Goal: Task Accomplishment & Management: Manage account settings

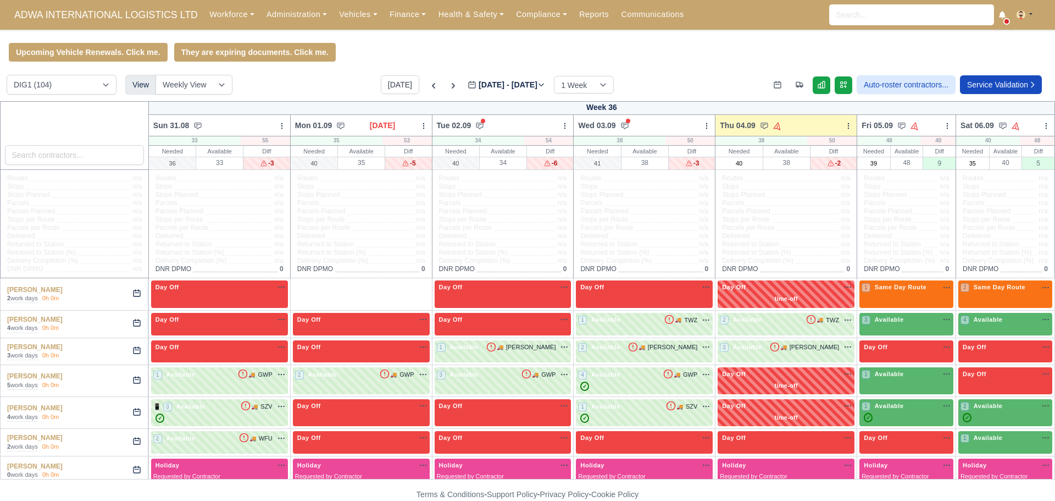
scroll to position [2389, 0]
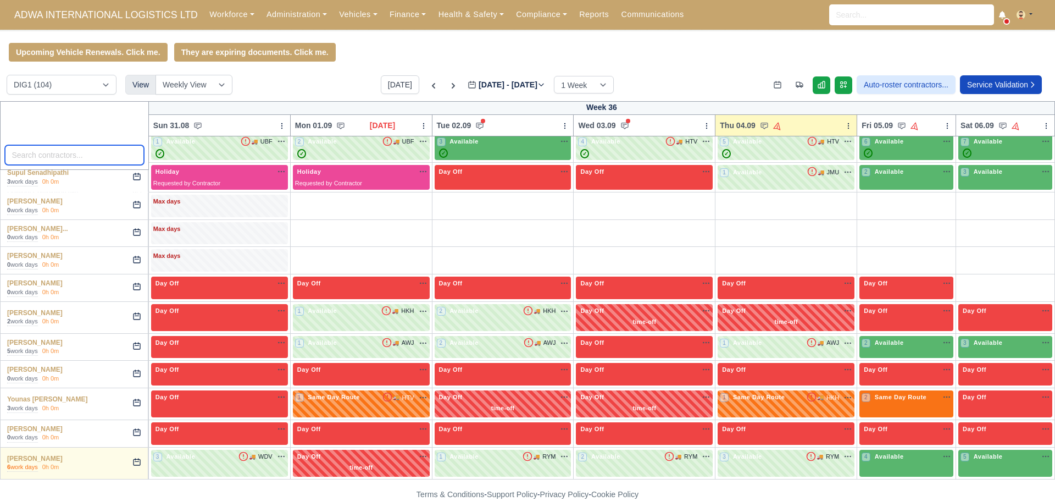
click at [62, 159] on input "search" at bounding box center [74, 155] width 139 height 20
type input "pe"
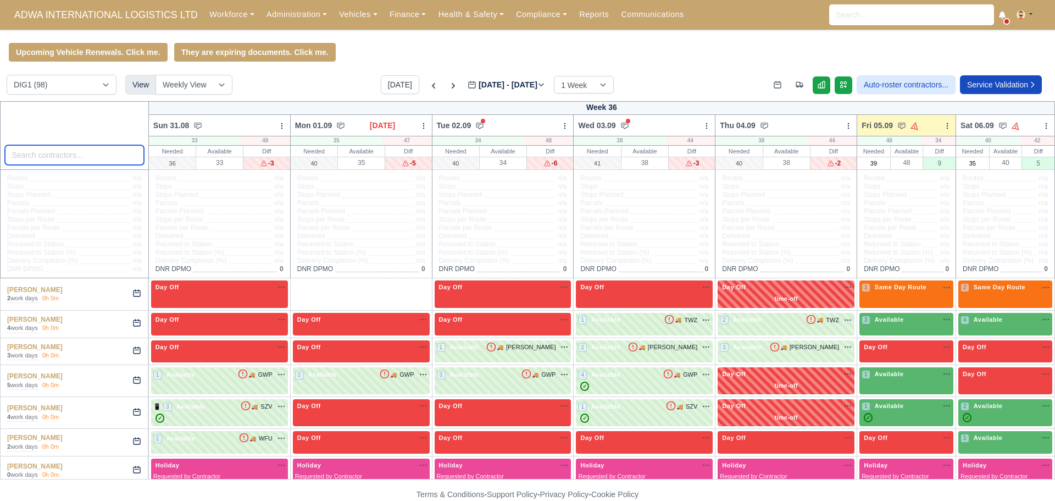
click at [48, 156] on input "search" at bounding box center [74, 155] width 139 height 20
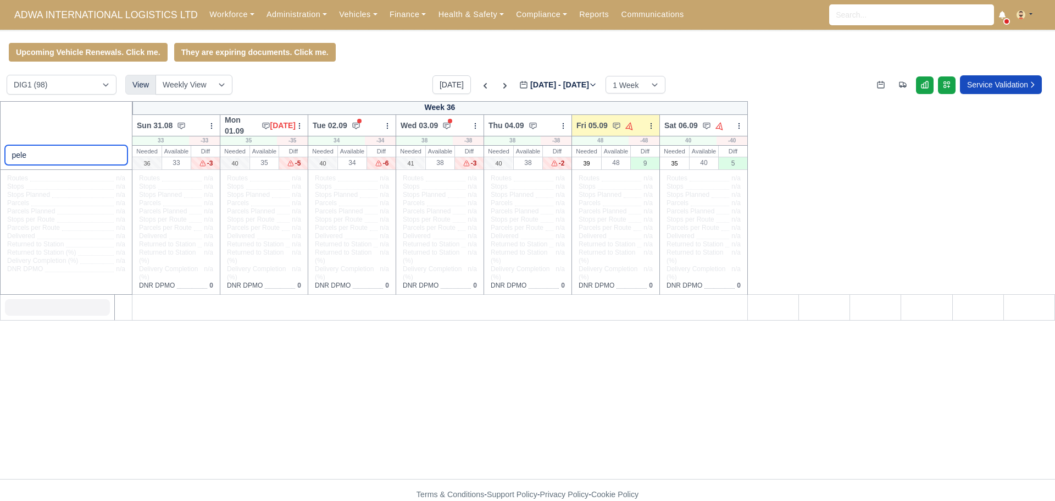
type input "pele"
click at [86, 137] on div "pele" at bounding box center [66, 135] width 133 height 69
click at [353, 126] on icon at bounding box center [356, 126] width 7 height 6
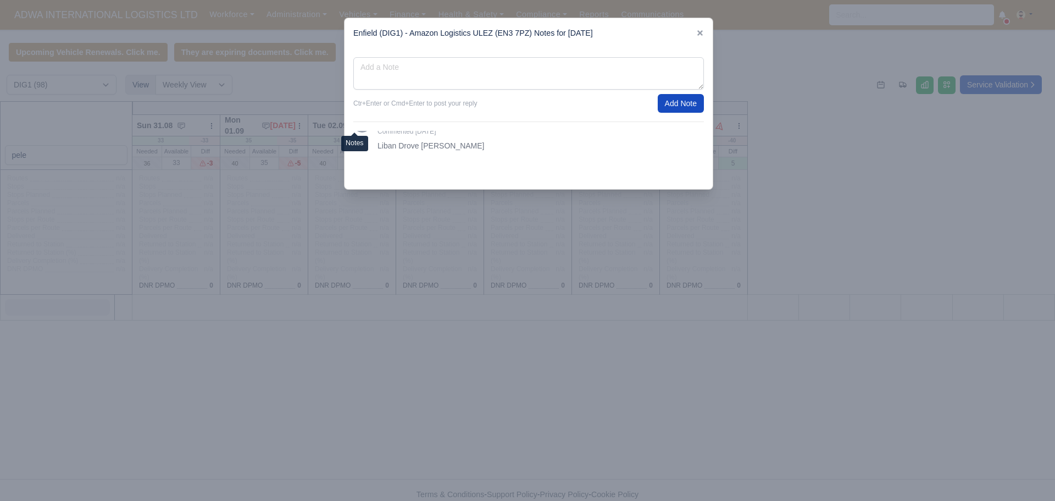
scroll to position [18, 0]
click at [702, 32] on icon at bounding box center [699, 32] width 5 height 5
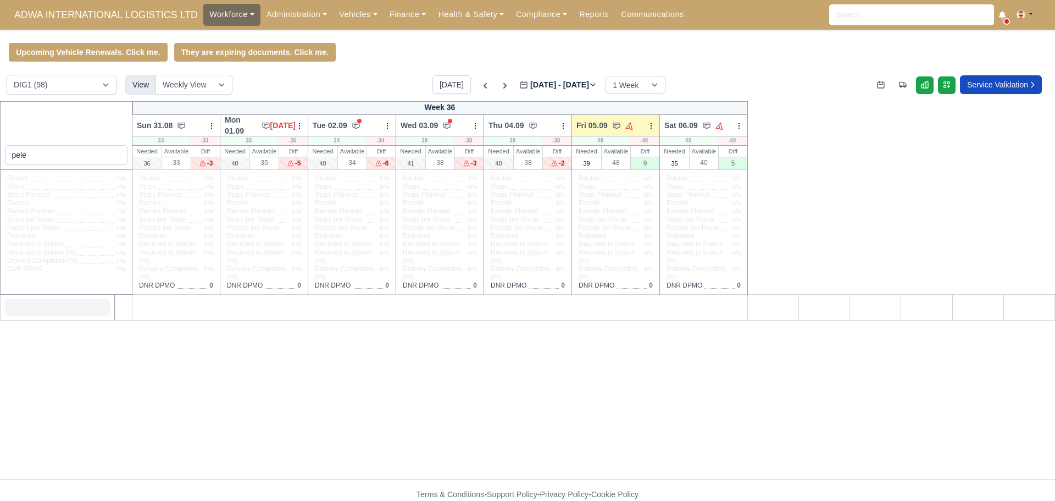
click at [206, 11] on link "Workforce" at bounding box center [231, 14] width 57 height 21
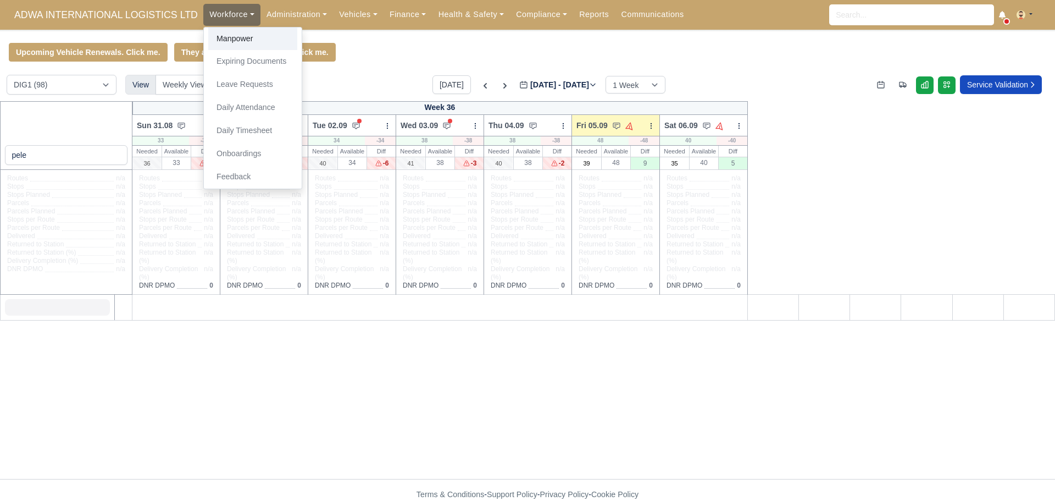
click at [218, 38] on link "Manpower" at bounding box center [252, 38] width 89 height 23
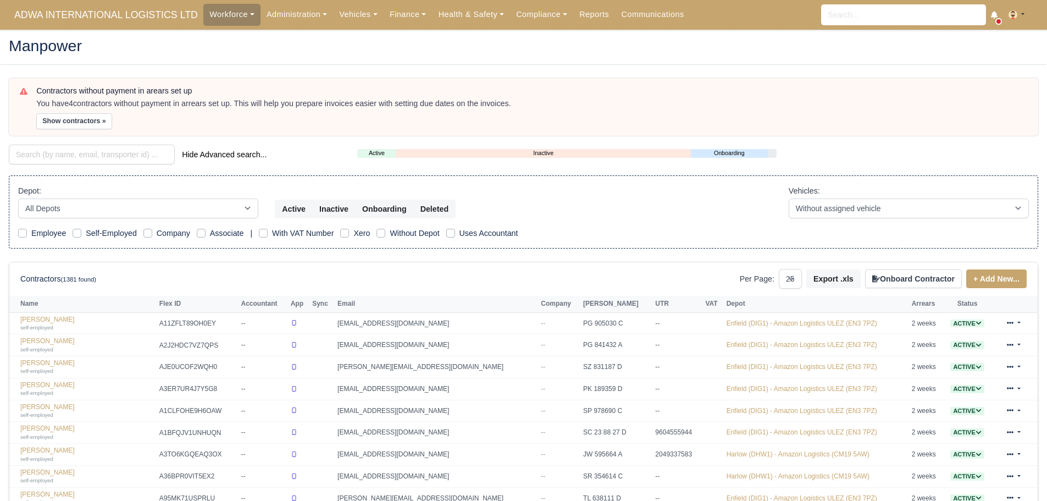
select select "25"
click at [85, 150] on input "search" at bounding box center [92, 155] width 166 height 20
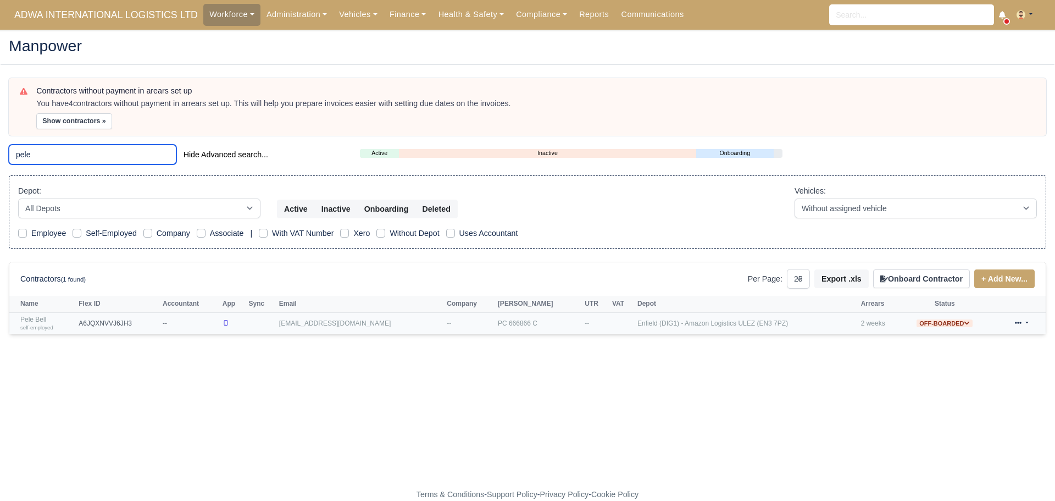
type input "pele"
click at [43, 318] on link "Pele Bell self-employed" at bounding box center [46, 323] width 53 height 16
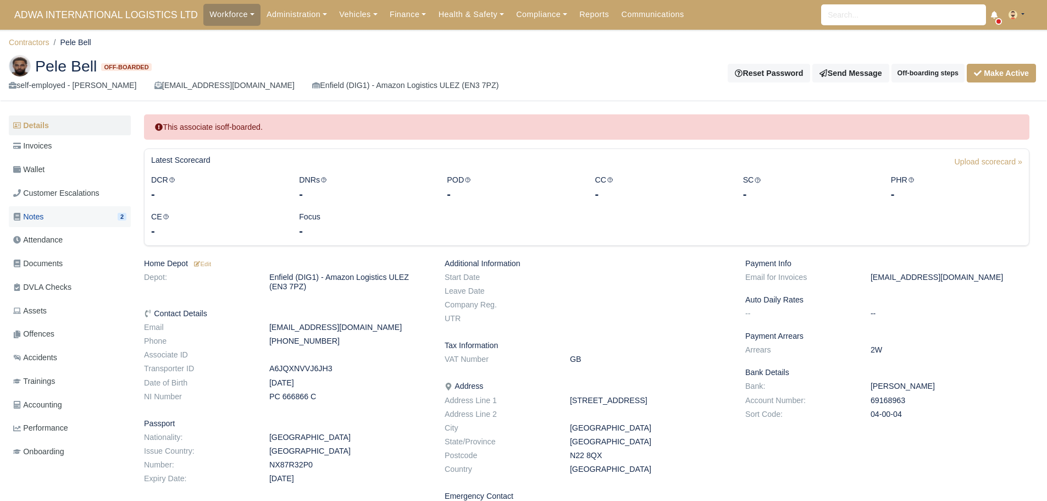
click at [70, 218] on link "Notes 2" at bounding box center [70, 216] width 122 height 21
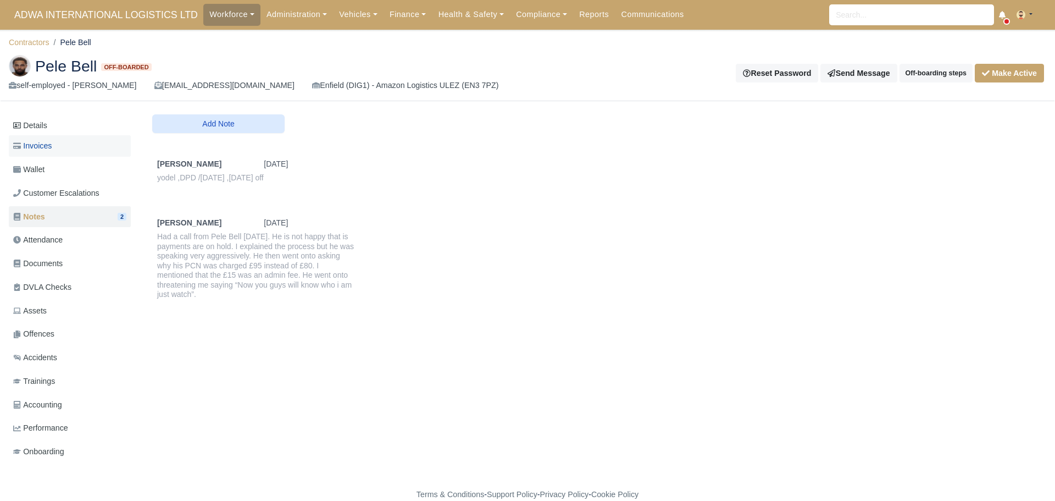
click at [43, 155] on link "Invoices" at bounding box center [70, 145] width 122 height 21
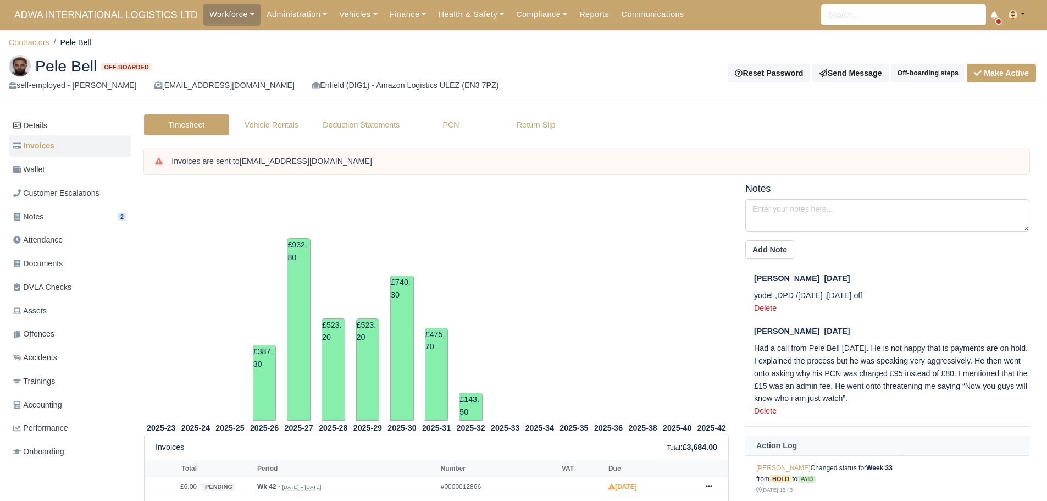
click at [20, 71] on img at bounding box center [20, 66] width 22 height 22
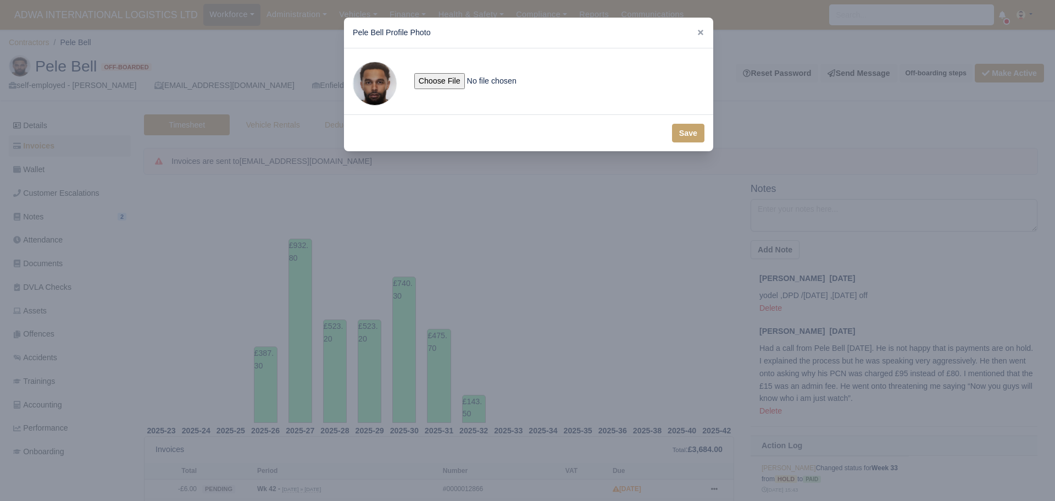
click at [375, 81] on span at bounding box center [375, 84] width 44 height 44
click at [698, 33] on icon at bounding box center [701, 33] width 8 height 8
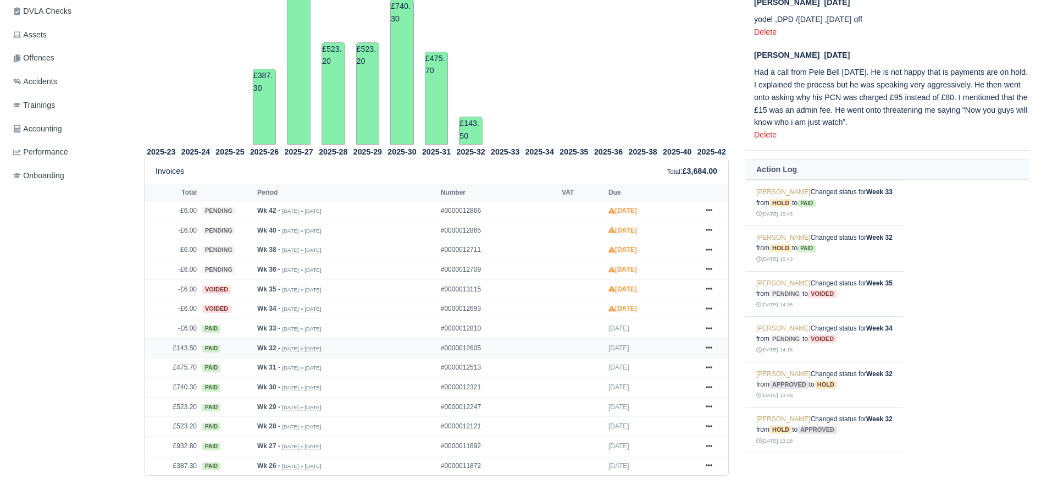
scroll to position [290, 0]
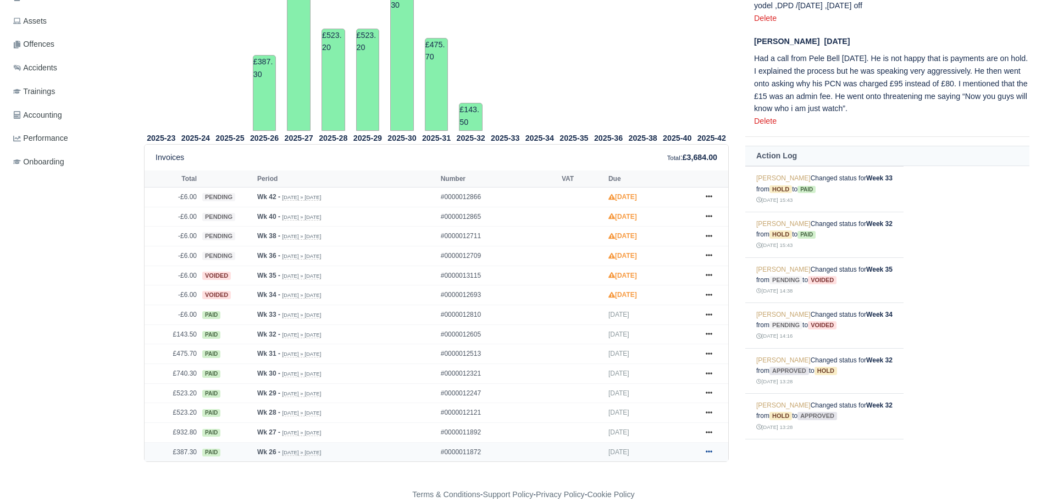
click at [708, 451] on icon at bounding box center [709, 451] width 7 height 7
click at [688, 388] on link "Show Invoice" at bounding box center [668, 385] width 98 height 23
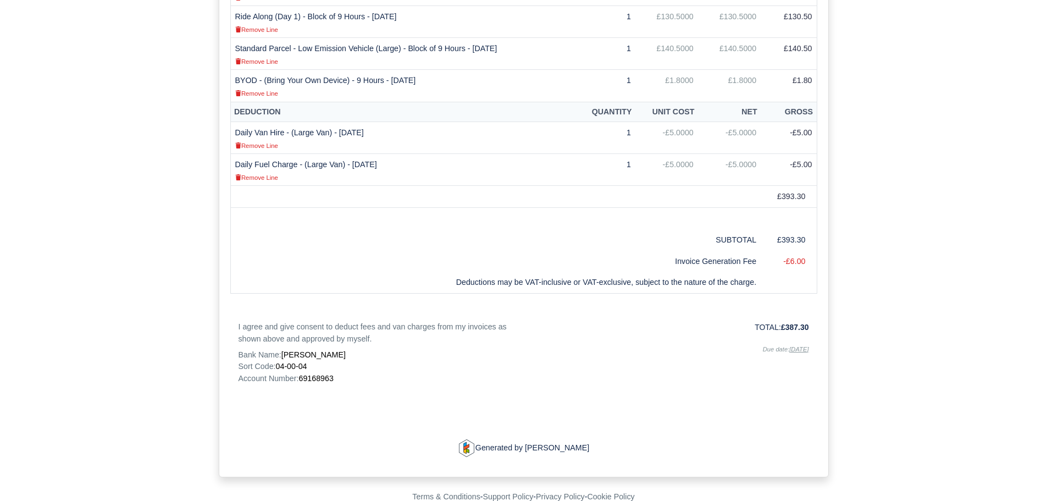
scroll to position [410, 0]
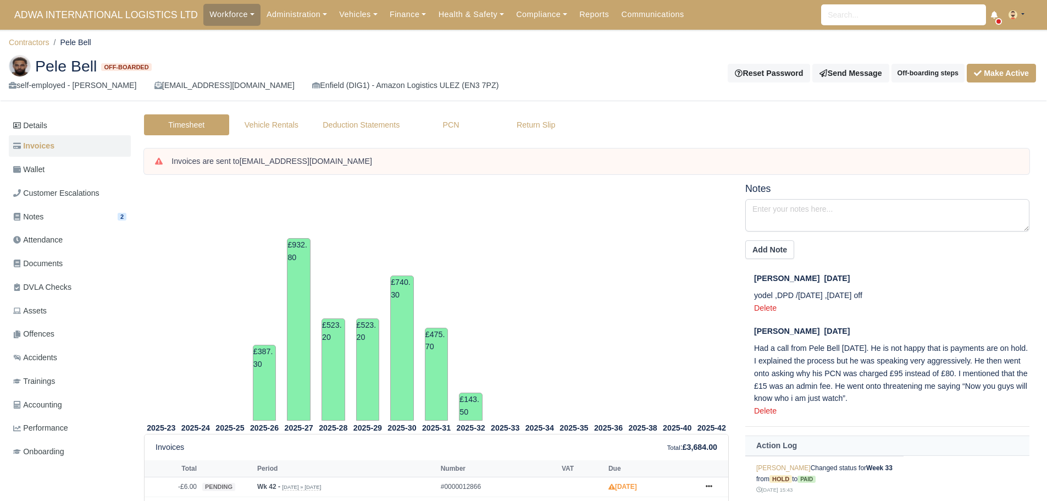
scroll to position [290, 0]
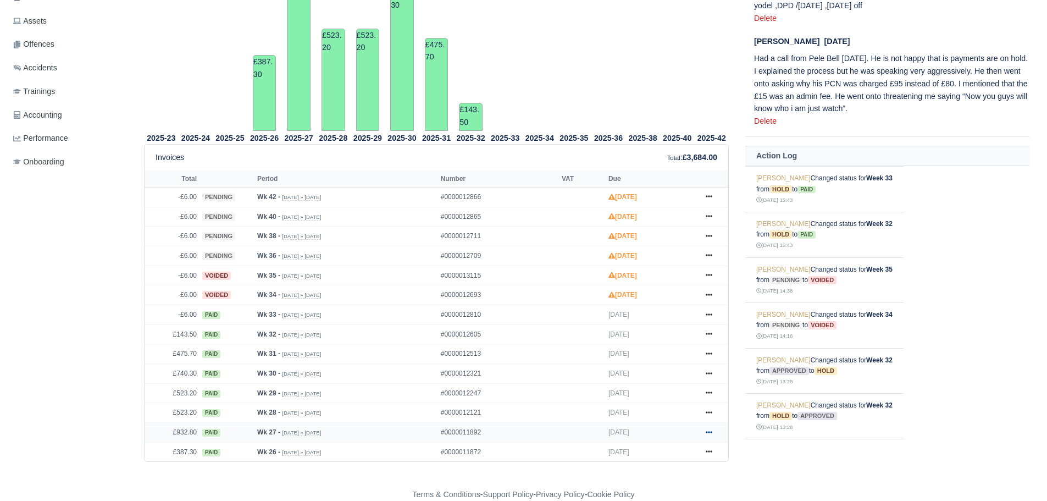
click at [706, 431] on icon at bounding box center [709, 432] width 7 height 7
click at [670, 368] on link "Show Invoice" at bounding box center [668, 365] width 98 height 23
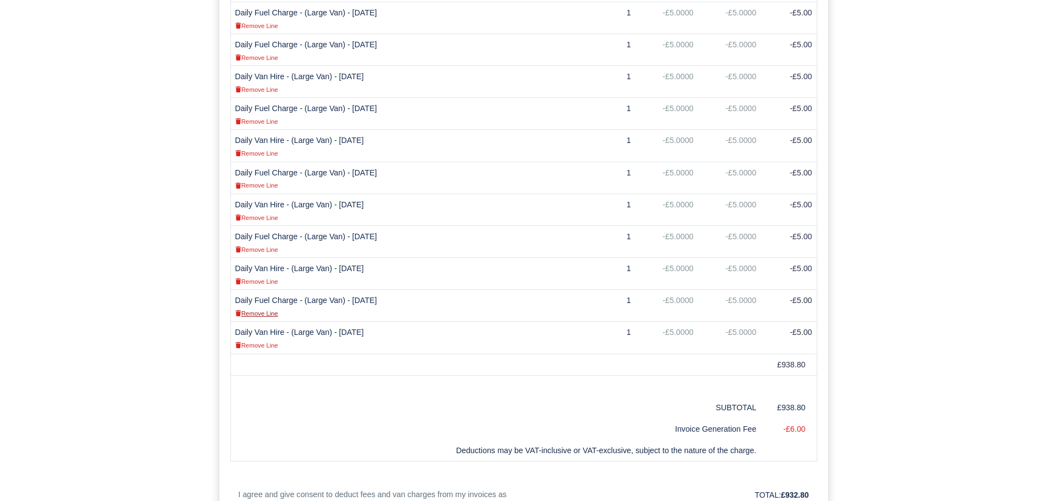
scroll to position [934, 0]
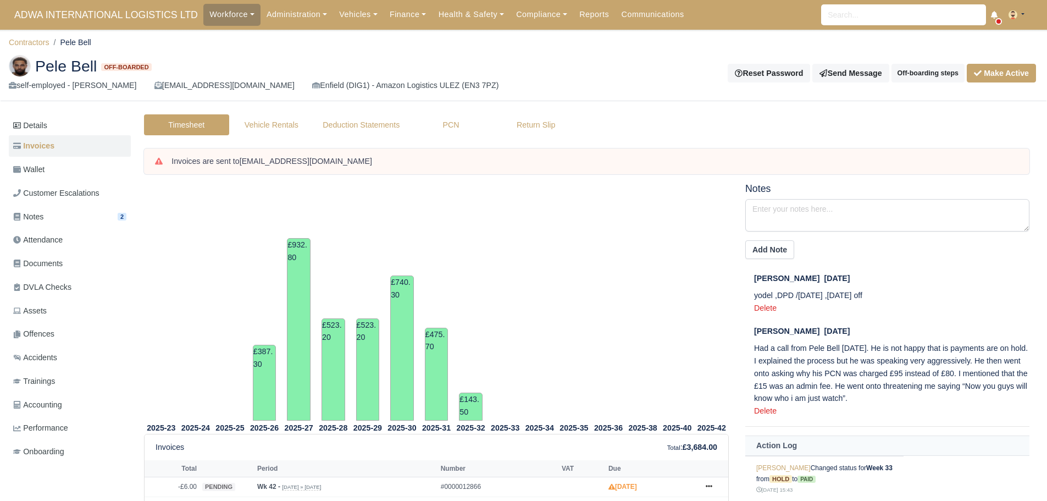
scroll to position [290, 0]
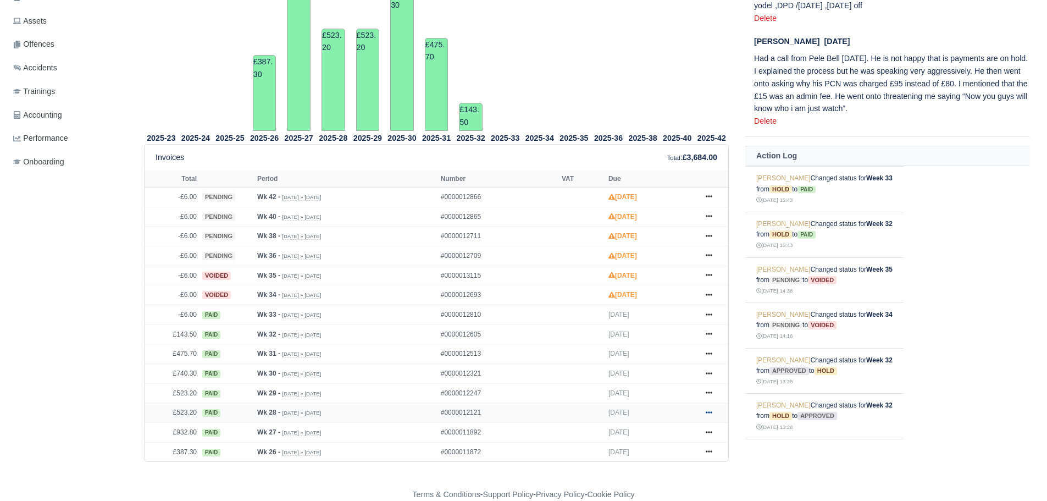
click at [710, 412] on icon at bounding box center [709, 412] width 7 height 2
click at [671, 430] on link "Show Invoice" at bounding box center [668, 432] width 98 height 23
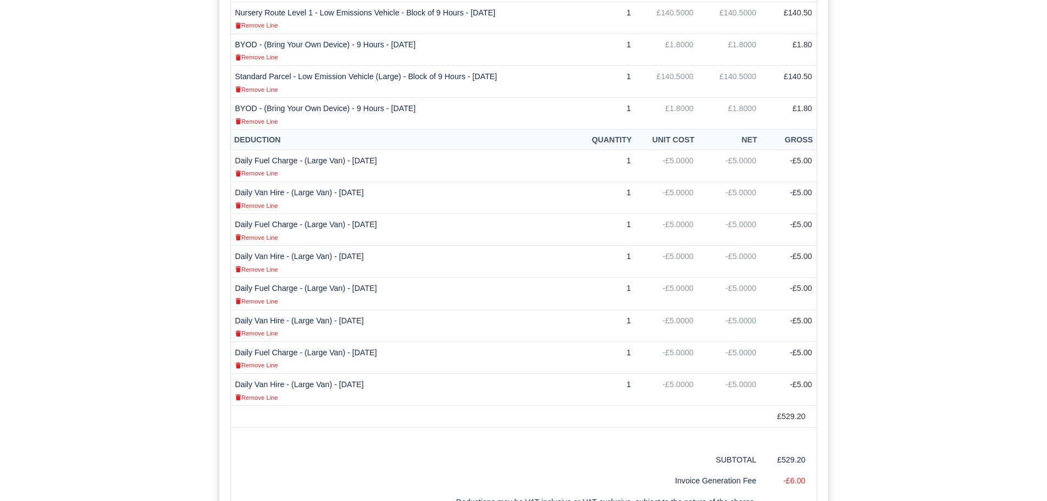
scroll to position [549, 0]
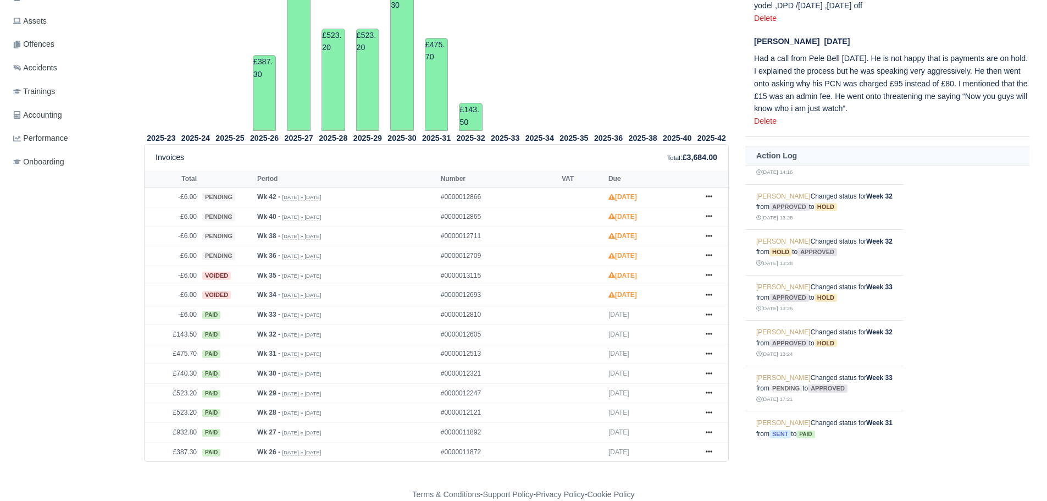
scroll to position [165, 0]
click at [708, 393] on icon at bounding box center [709, 393] width 7 height 2
click at [685, 408] on link "Show Invoice" at bounding box center [668, 413] width 98 height 23
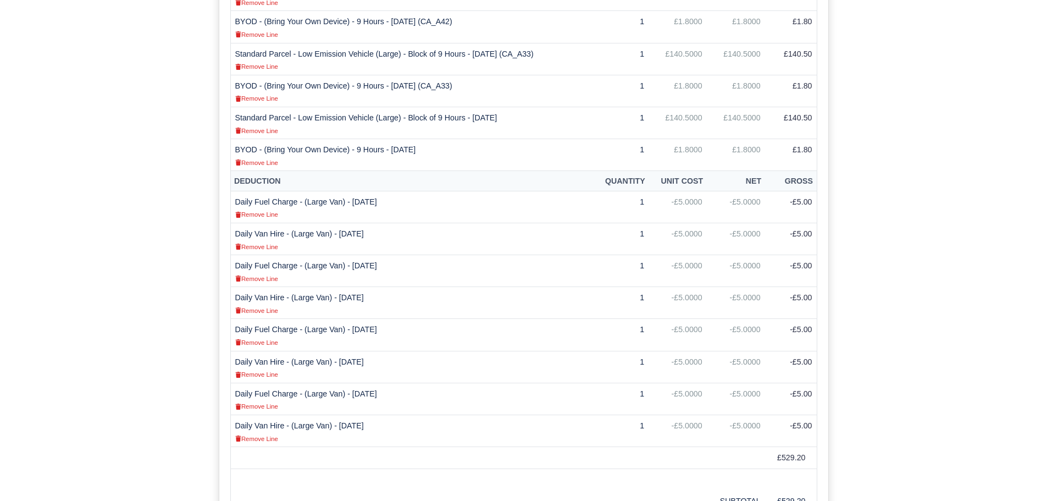
scroll to position [659, 0]
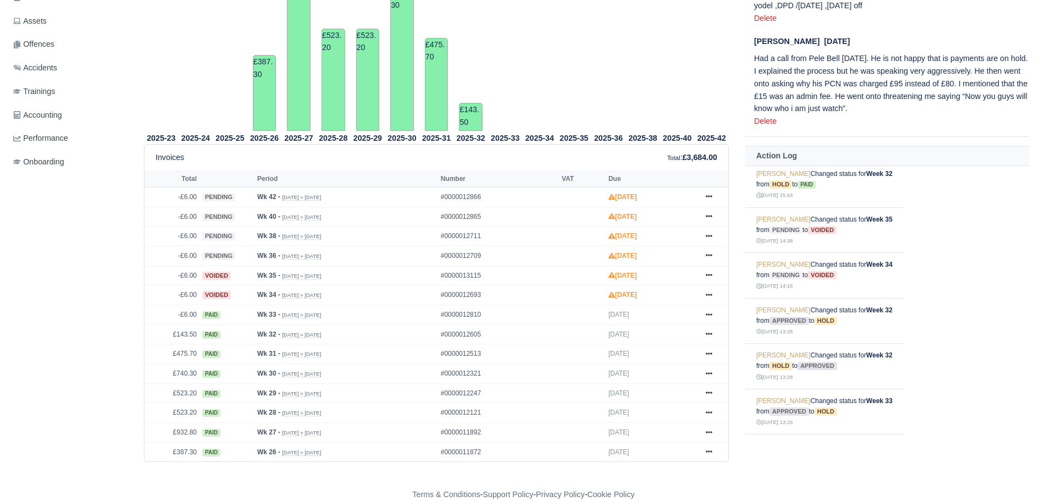
scroll to position [55, 0]
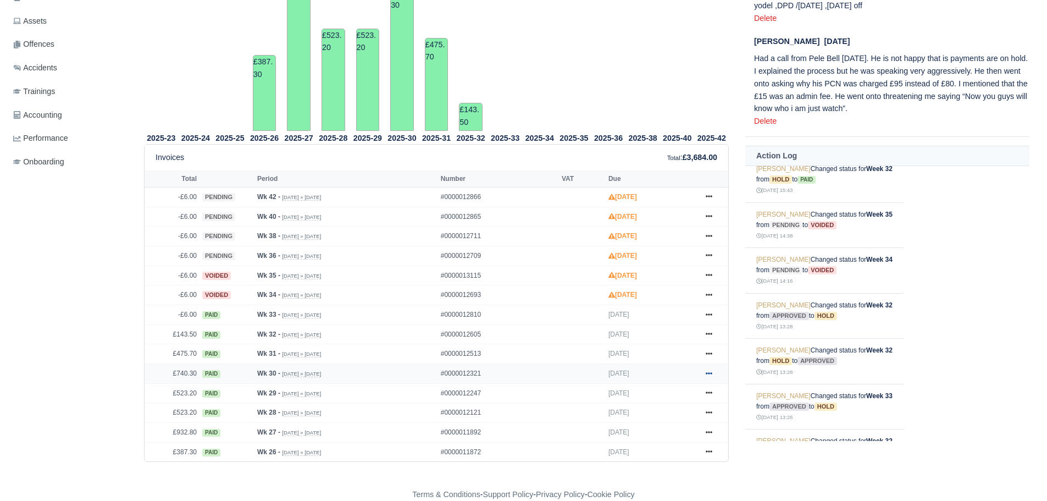
click at [707, 370] on icon at bounding box center [709, 373] width 7 height 7
click at [676, 391] on link "Show Invoice" at bounding box center [668, 393] width 98 height 23
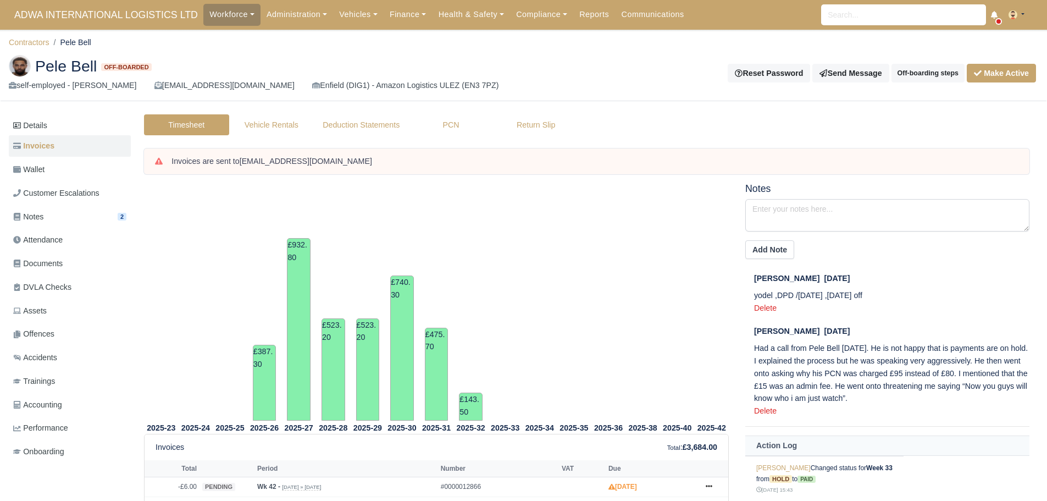
scroll to position [290, 0]
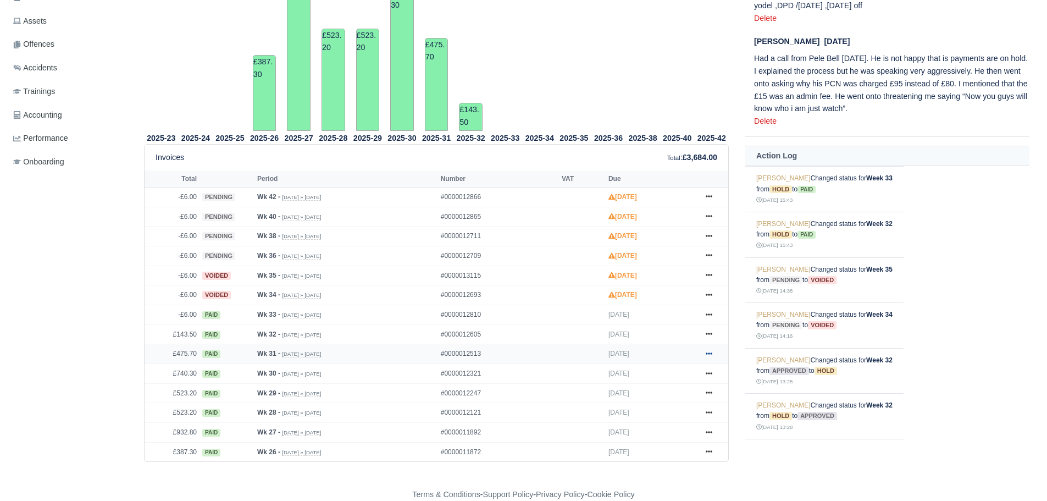
click at [709, 354] on icon at bounding box center [709, 353] width 7 height 2
click at [656, 376] on link "Show Invoice" at bounding box center [668, 373] width 98 height 23
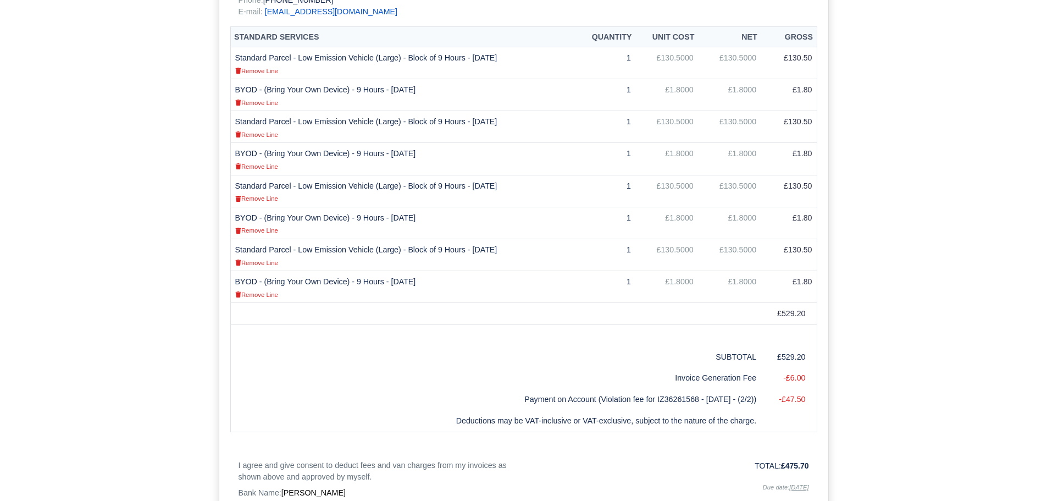
scroll to position [330, 0]
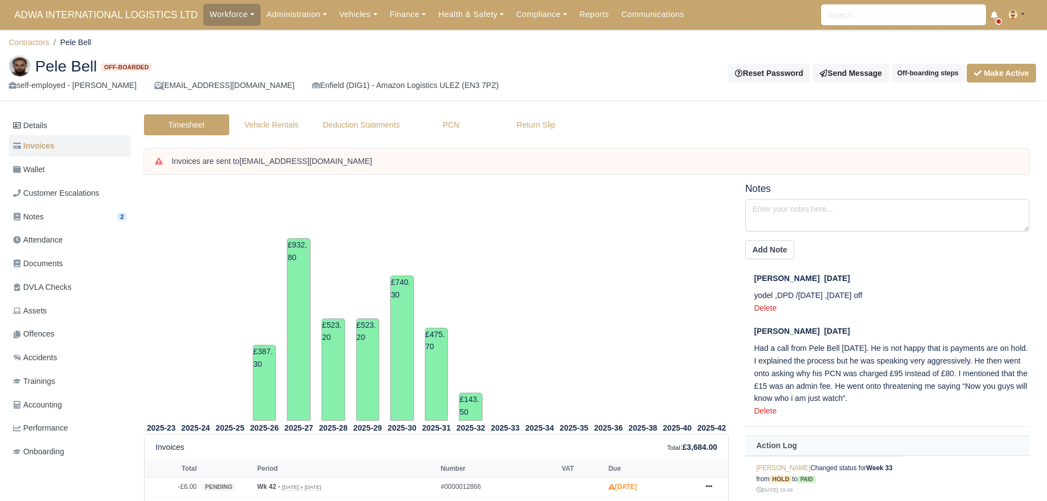
scroll to position [290, 0]
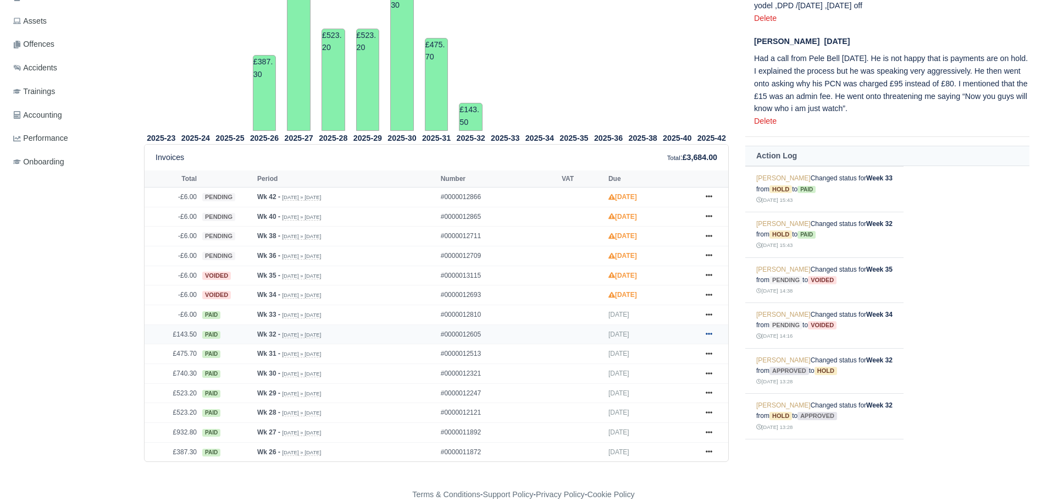
click at [707, 335] on icon at bounding box center [709, 334] width 7 height 2
click at [680, 353] on link "Show Invoice" at bounding box center [668, 354] width 98 height 23
